Goal: Communication & Community: Answer question/provide support

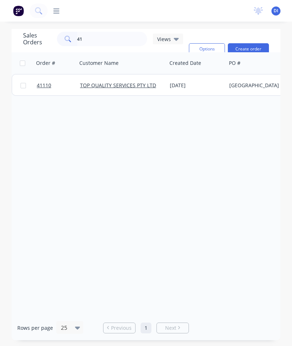
type input "4"
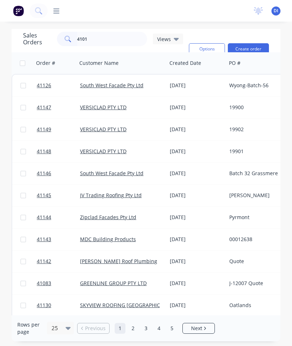
type input "41011"
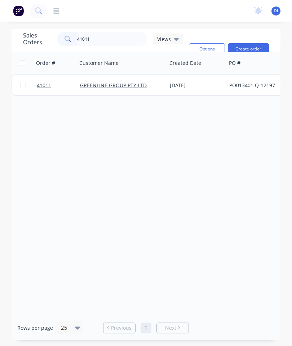
click at [48, 81] on link "41011" at bounding box center [58, 86] width 43 height 22
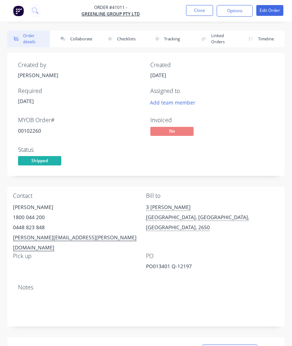
click at [84, 42] on button "Collaborate" at bounding box center [75, 39] width 43 height 17
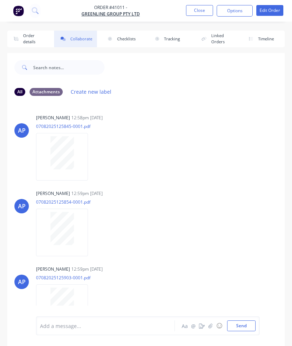
click at [211, 323] on button "button" at bounding box center [210, 326] width 9 height 9
click at [240, 321] on button "Send" at bounding box center [241, 326] width 28 height 11
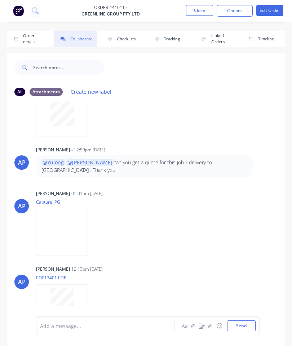
click at [202, 9] on button "Close" at bounding box center [199, 10] width 27 height 11
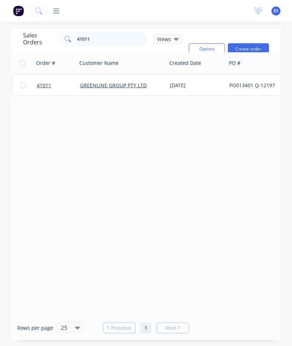
click at [100, 36] on input "41011" at bounding box center [112, 39] width 70 height 14
click at [105, 36] on input "41011" at bounding box center [112, 39] width 70 height 14
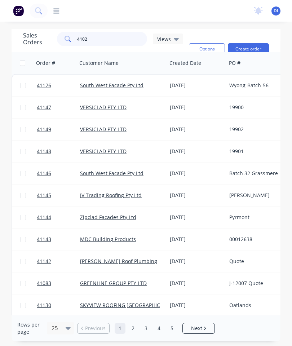
type input "41027"
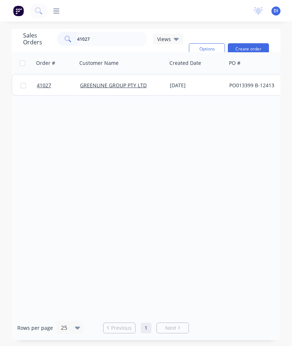
click at [43, 83] on span "41027" at bounding box center [44, 85] width 14 height 7
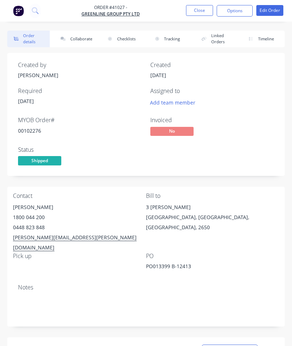
click at [80, 36] on button "Collaborate" at bounding box center [75, 39] width 43 height 17
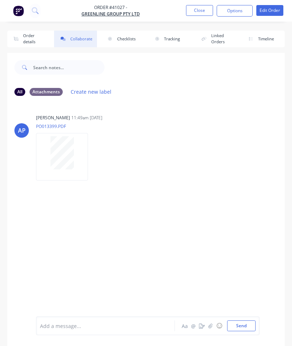
click at [212, 323] on button "button" at bounding box center [210, 326] width 9 height 9
click at [245, 326] on button "Send" at bounding box center [241, 326] width 28 height 11
click at [200, 9] on button "Close" at bounding box center [199, 10] width 27 height 11
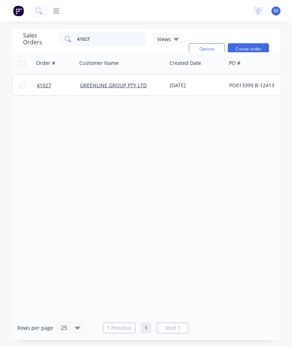
click at [103, 36] on input "41027" at bounding box center [112, 39] width 70 height 14
click at [120, 40] on input "41027" at bounding box center [112, 39] width 70 height 14
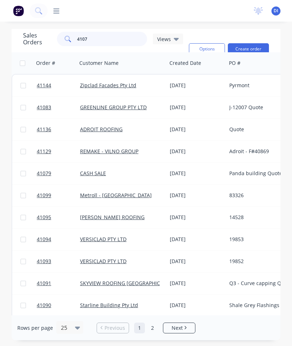
type input "41070"
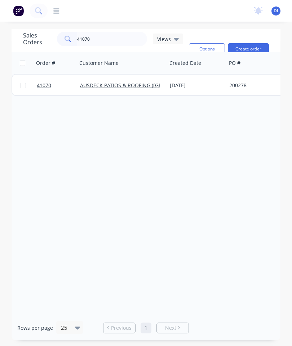
click at [48, 85] on span "41070" at bounding box center [44, 85] width 14 height 7
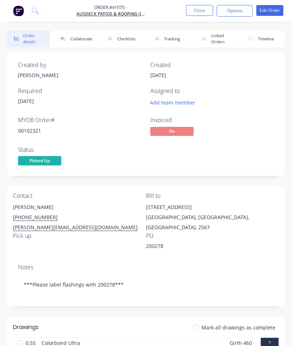
click at [84, 39] on button "Collaborate" at bounding box center [75, 39] width 43 height 17
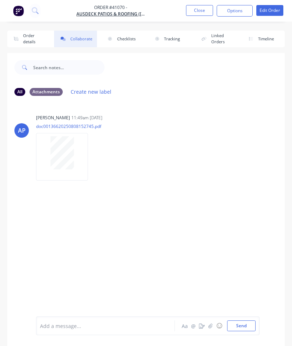
click at [212, 324] on icon "button" at bounding box center [210, 325] width 4 height 5
click at [248, 325] on button "Send" at bounding box center [241, 326] width 28 height 11
click at [200, 10] on button "Close" at bounding box center [199, 10] width 27 height 11
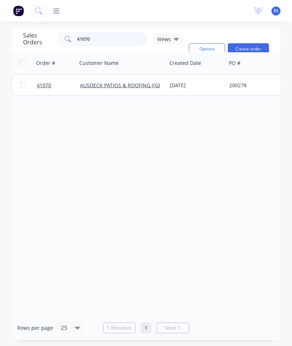
click at [107, 40] on input "41070" at bounding box center [112, 39] width 70 height 14
type input "4"
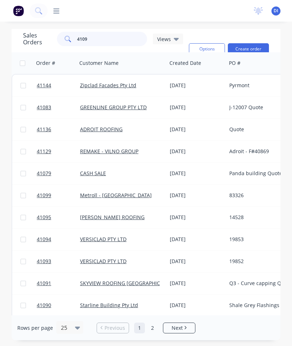
type input "41099"
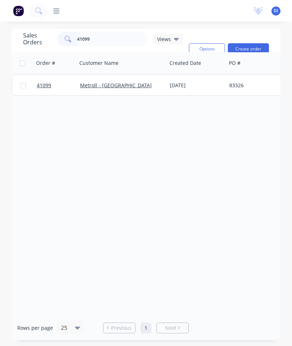
click at [44, 81] on link "41099" at bounding box center [58, 86] width 43 height 22
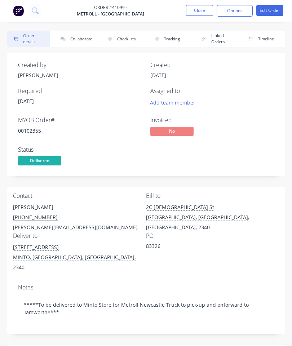
click at [81, 34] on button "Collaborate" at bounding box center [75, 39] width 43 height 17
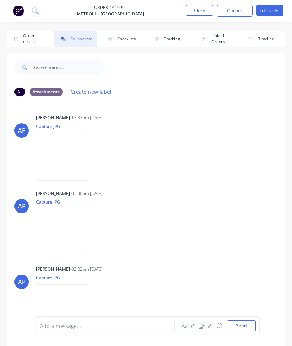
click at [213, 323] on button "button" at bounding box center [210, 326] width 9 height 9
click at [244, 325] on button "Send" at bounding box center [241, 326] width 28 height 11
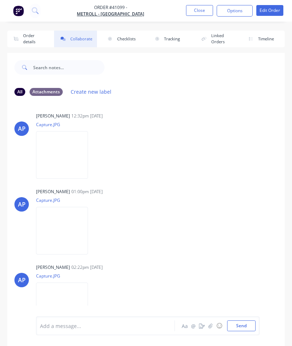
click at [194, 5] on button "Close" at bounding box center [199, 10] width 27 height 11
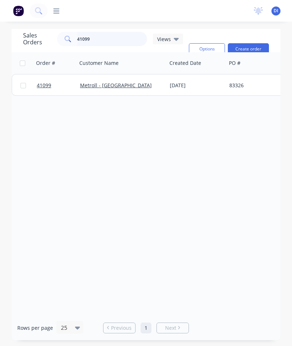
click at [128, 44] on input "41099" at bounding box center [112, 39] width 70 height 14
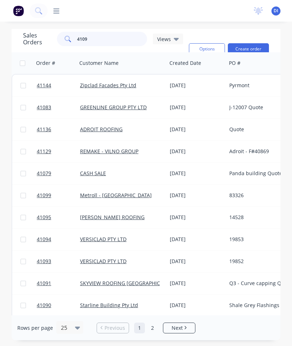
type input "41095"
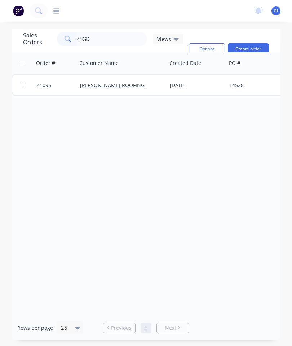
click at [45, 83] on span "41095" at bounding box center [44, 85] width 14 height 7
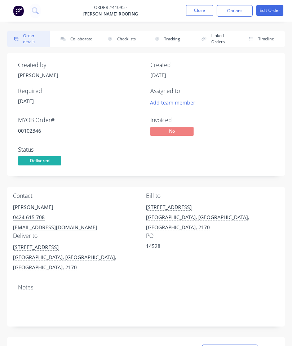
click at [79, 35] on button "Collaborate" at bounding box center [75, 39] width 43 height 17
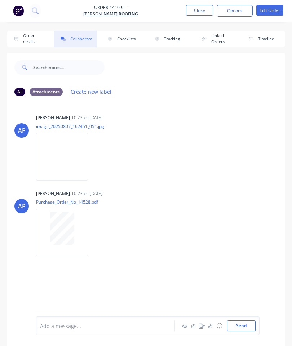
click at [212, 324] on icon "button" at bounding box center [210, 325] width 4 height 5
click at [235, 329] on button "Send" at bounding box center [241, 326] width 28 height 11
click at [200, 8] on button "Close" at bounding box center [199, 10] width 27 height 11
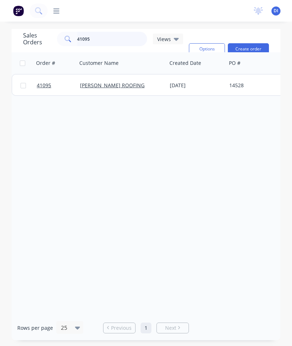
click at [109, 40] on input "41095" at bounding box center [112, 39] width 70 height 14
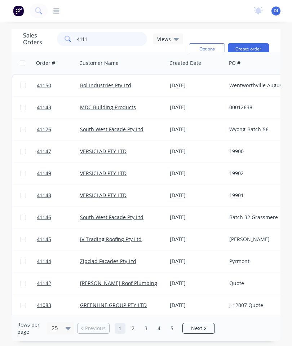
type input "41112"
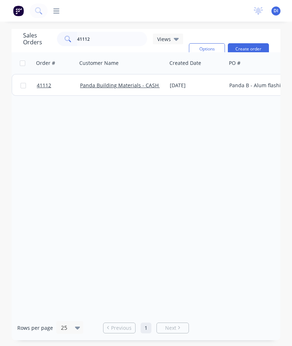
click at [49, 76] on link "41112" at bounding box center [58, 86] width 43 height 22
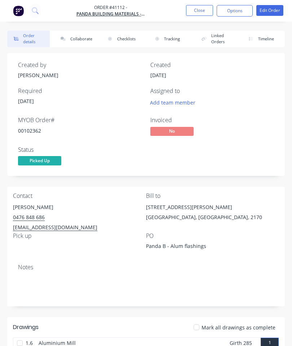
click at [78, 40] on button "Collaborate" at bounding box center [75, 39] width 43 height 17
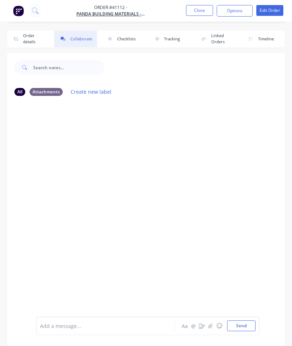
click at [213, 326] on button "button" at bounding box center [210, 326] width 9 height 9
click at [244, 321] on button "Send" at bounding box center [241, 326] width 28 height 11
click at [205, 9] on button "Close" at bounding box center [199, 10] width 27 height 11
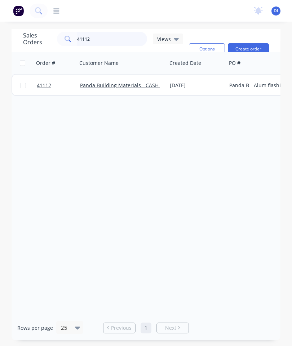
click at [97, 43] on input "41112" at bounding box center [112, 39] width 70 height 14
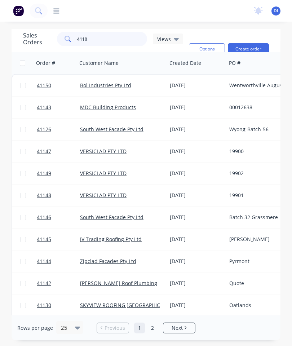
type input "41109"
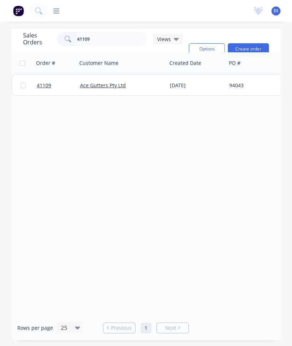
click at [46, 85] on span "41109" at bounding box center [44, 85] width 14 height 7
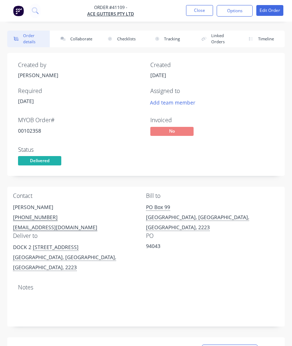
click at [77, 40] on button "Collaborate" at bounding box center [75, 39] width 43 height 17
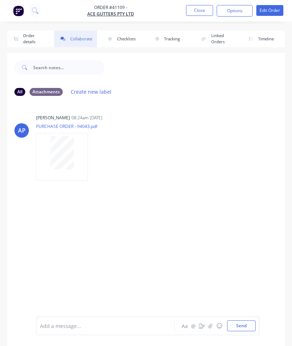
click at [209, 322] on button "button" at bounding box center [210, 326] width 9 height 9
click at [244, 324] on button "Send" at bounding box center [241, 326] width 28 height 11
click at [198, 9] on button "Close" at bounding box center [199, 10] width 27 height 11
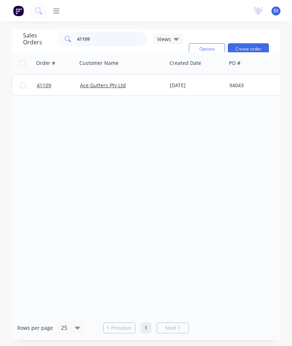
click at [111, 38] on input "41109" at bounding box center [112, 39] width 70 height 14
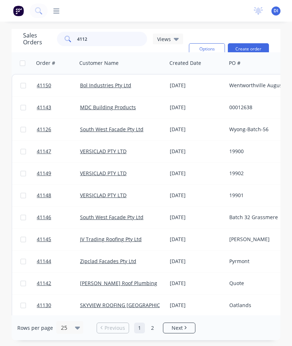
type input "41128"
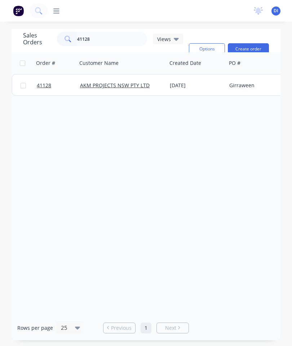
click at [40, 89] on link "41128" at bounding box center [58, 86] width 43 height 22
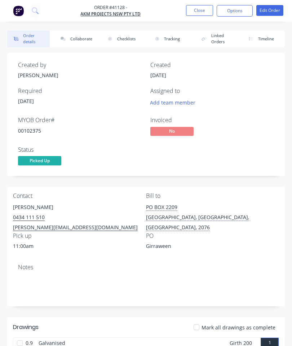
click at [79, 36] on button "Collaborate" at bounding box center [75, 39] width 43 height 17
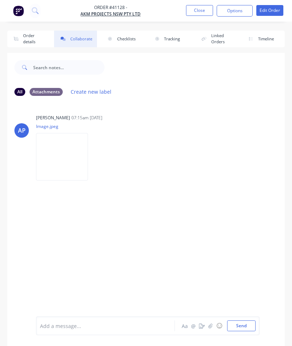
click at [212, 326] on icon "button" at bounding box center [210, 325] width 4 height 5
click at [237, 322] on button "Send" at bounding box center [241, 326] width 28 height 11
click at [203, 7] on button "Close" at bounding box center [199, 10] width 27 height 11
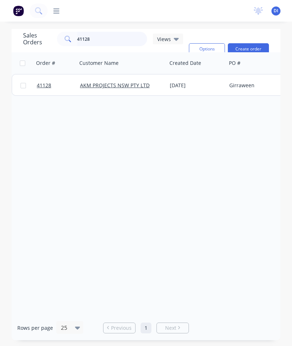
click at [114, 39] on input "41128" at bounding box center [112, 39] width 70 height 14
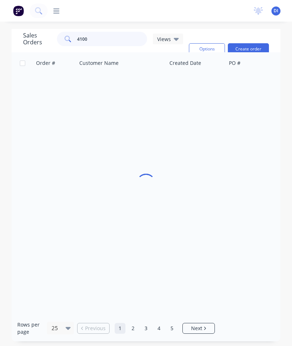
type input "41004"
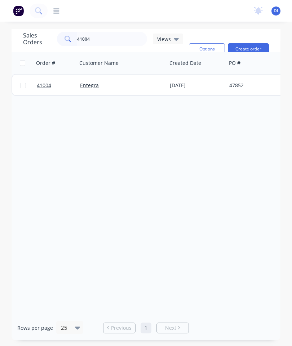
click at [48, 85] on span "41004" at bounding box center [44, 85] width 14 height 7
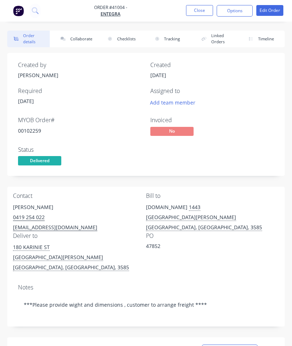
click at [82, 35] on button "Collaborate" at bounding box center [75, 39] width 43 height 17
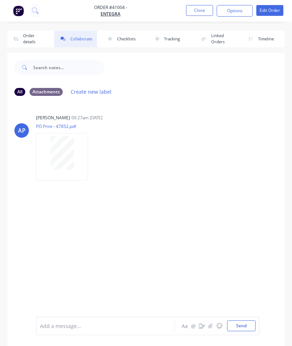
click at [209, 325] on icon "button" at bounding box center [210, 325] width 4 height 5
click at [238, 325] on button "Send" at bounding box center [241, 326] width 28 height 11
click at [202, 10] on button "Close" at bounding box center [199, 10] width 27 height 11
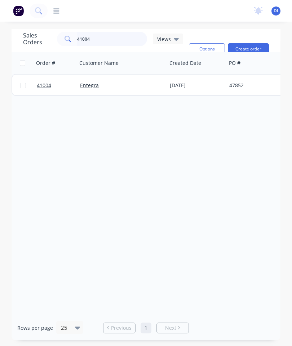
click at [111, 41] on input "41004" at bounding box center [112, 39] width 70 height 14
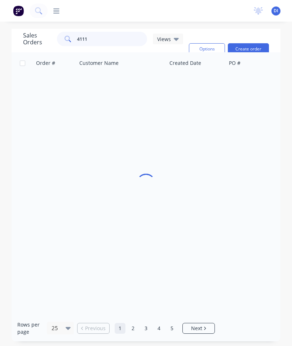
type input "41115"
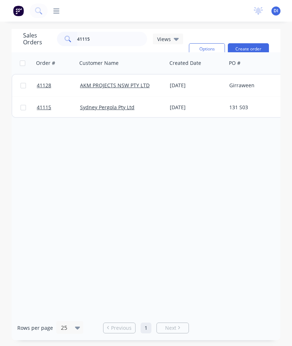
click at [47, 106] on span "41115" at bounding box center [44, 107] width 14 height 7
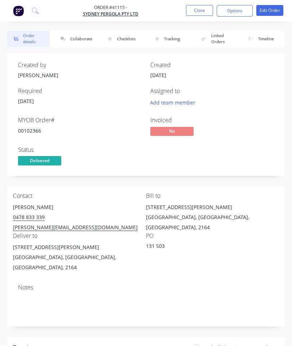
click at [77, 38] on button "Collaborate" at bounding box center [75, 39] width 43 height 17
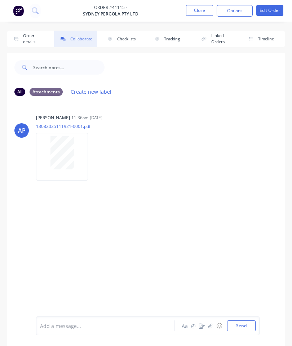
click at [211, 328] on icon "button" at bounding box center [210, 325] width 4 height 5
click at [237, 324] on button "Send" at bounding box center [241, 326] width 28 height 11
click at [198, 6] on button "Close" at bounding box center [199, 10] width 27 height 11
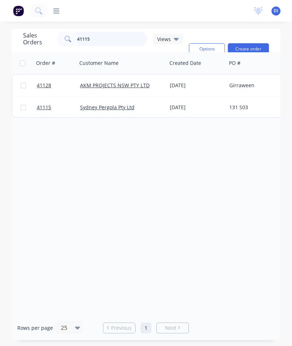
click at [123, 37] on input "41115" at bounding box center [112, 39] width 70 height 14
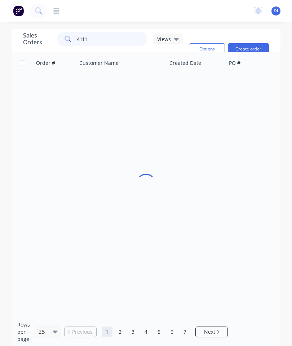
type input "41118"
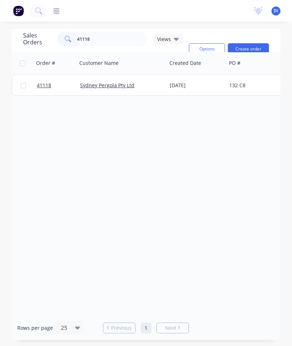
click at [42, 84] on span "41118" at bounding box center [44, 85] width 14 height 7
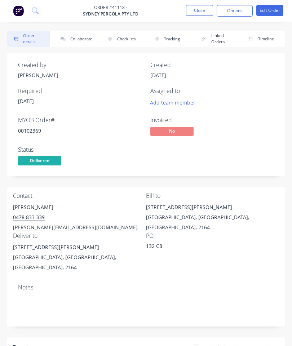
click at [80, 40] on button "Collaborate" at bounding box center [75, 39] width 43 height 17
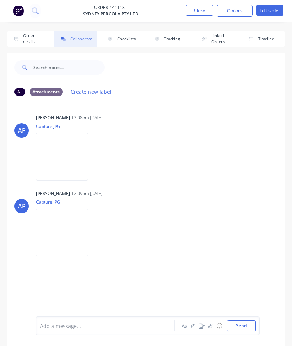
click at [213, 327] on icon "button" at bounding box center [210, 325] width 4 height 5
click at [239, 330] on button "Send" at bounding box center [241, 326] width 28 height 11
click at [200, 10] on button "Close" at bounding box center [199, 10] width 27 height 11
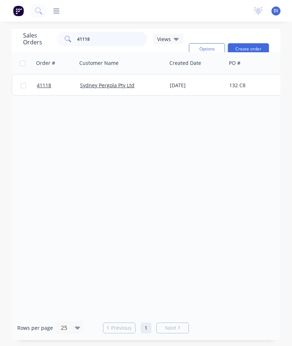
click at [113, 44] on input "41118" at bounding box center [112, 39] width 70 height 14
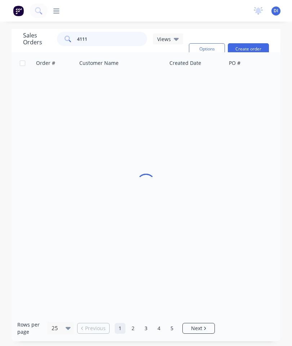
type input "41114"
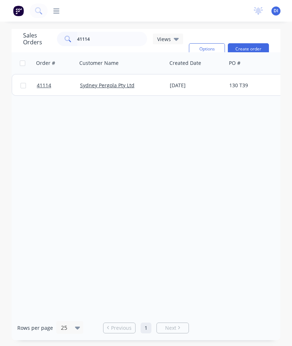
click at [43, 92] on link "41114" at bounding box center [58, 86] width 43 height 22
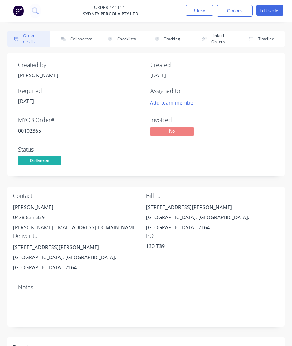
click at [76, 39] on button "Collaborate" at bounding box center [75, 39] width 43 height 17
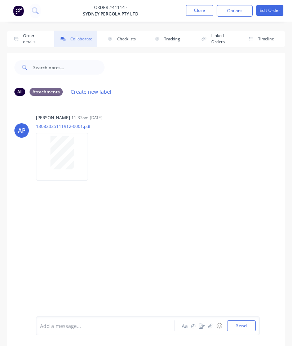
click at [209, 328] on icon "button" at bounding box center [210, 325] width 4 height 5
click at [240, 328] on button "Send" at bounding box center [241, 326] width 28 height 11
click at [201, 15] on button "Close" at bounding box center [199, 10] width 27 height 11
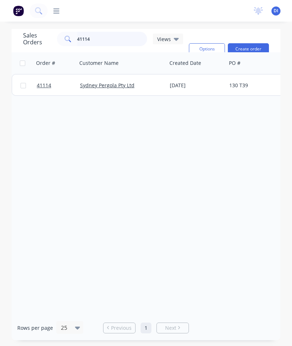
click at [120, 43] on input "41114" at bounding box center [112, 39] width 70 height 14
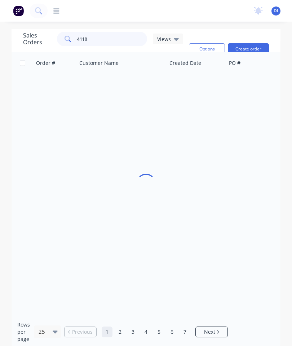
type input "41103"
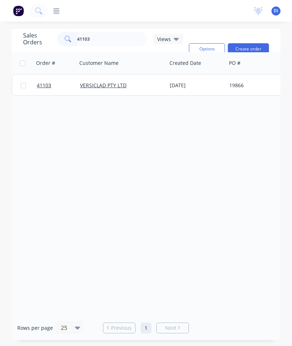
click at [46, 85] on span "41103" at bounding box center [44, 85] width 14 height 7
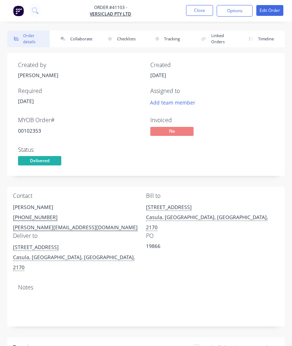
click at [86, 36] on button "Collaborate" at bounding box center [75, 39] width 43 height 17
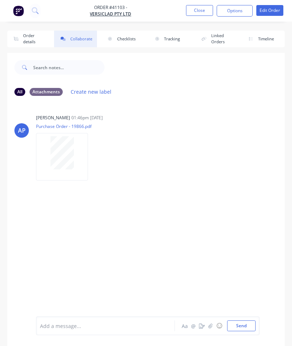
click at [213, 325] on icon "button" at bounding box center [210, 325] width 4 height 5
click at [243, 322] on button "Send" at bounding box center [241, 326] width 28 height 11
click at [202, 6] on button "Close" at bounding box center [199, 10] width 27 height 11
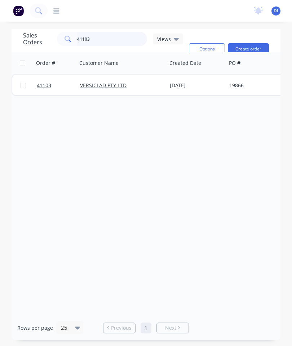
click at [127, 38] on input "41103" at bounding box center [112, 39] width 70 height 14
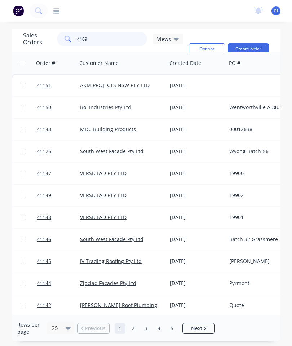
type input "41094"
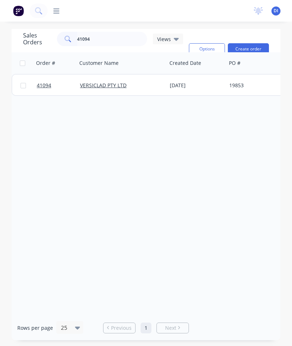
click at [46, 84] on span "41094" at bounding box center [44, 85] width 14 height 7
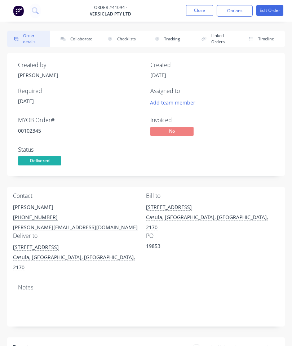
click at [75, 37] on button "Collaborate" at bounding box center [75, 39] width 43 height 17
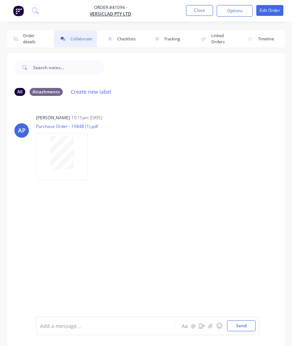
click at [210, 325] on icon "button" at bounding box center [210, 325] width 4 height 5
click at [237, 331] on button "Send" at bounding box center [241, 326] width 28 height 11
click at [202, 7] on button "Close" at bounding box center [199, 10] width 27 height 11
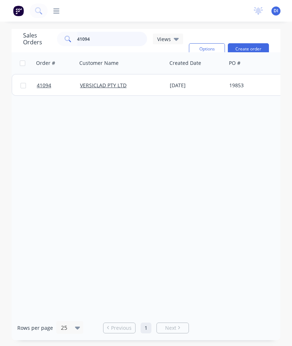
click at [116, 32] on input "41094" at bounding box center [112, 39] width 70 height 14
click at [110, 40] on input "41094" at bounding box center [112, 39] width 70 height 14
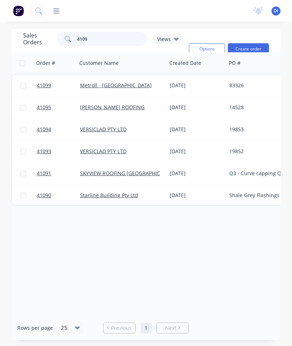
type input "41093"
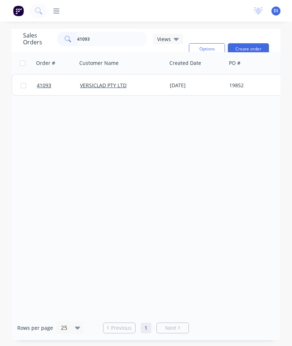
click at [46, 83] on span "41093" at bounding box center [44, 85] width 14 height 7
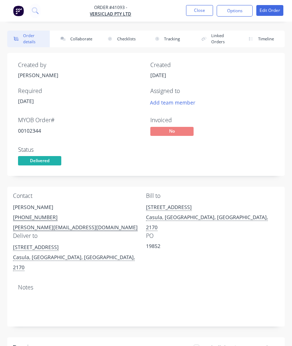
click at [77, 37] on button "Collaborate" at bounding box center [75, 39] width 43 height 17
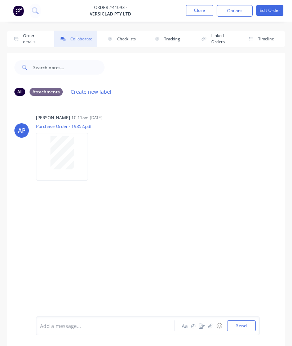
click at [212, 324] on icon "button" at bounding box center [210, 325] width 4 height 5
click at [244, 326] on button "Send" at bounding box center [241, 326] width 28 height 11
